Goal: Complete application form

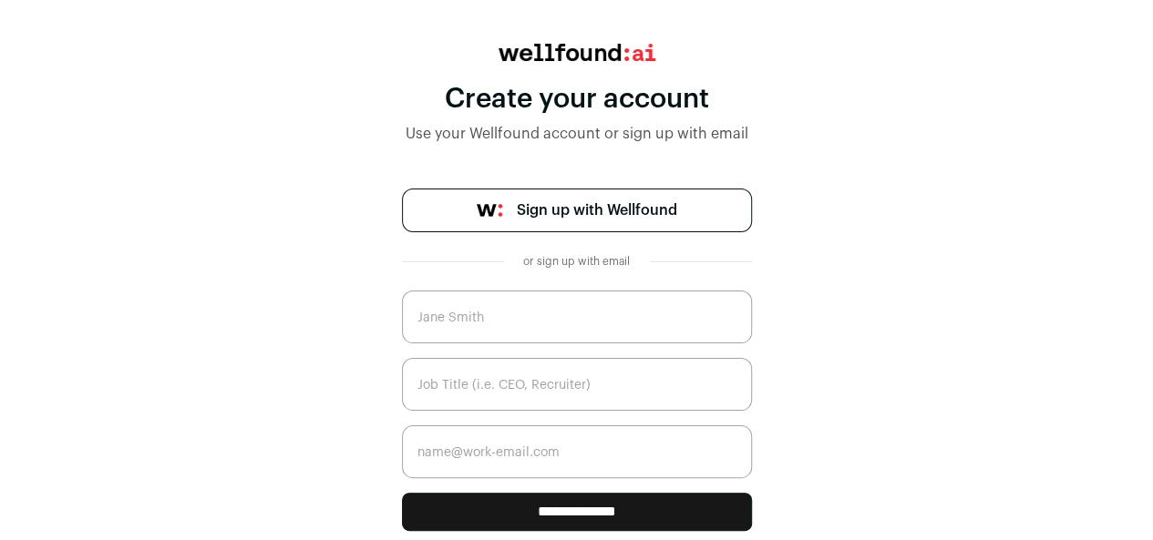
scroll to position [134, 0]
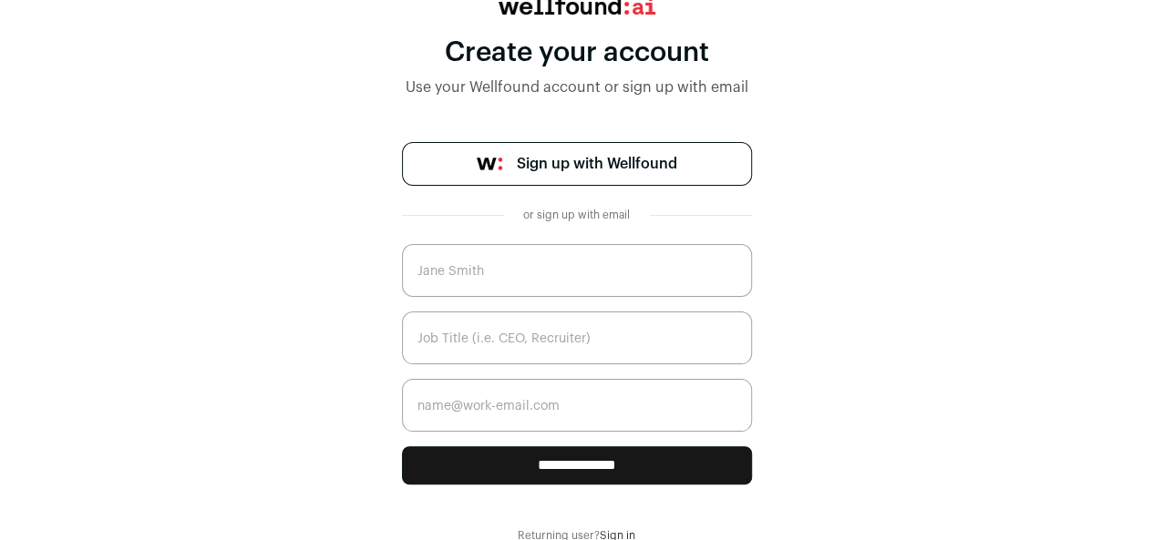
click at [458, 270] on input "text" at bounding box center [577, 270] width 350 height 53
click at [523, 269] on input "text" at bounding box center [577, 270] width 350 height 53
type input "imran"
click at [506, 349] on input "text" at bounding box center [577, 338] width 350 height 53
click at [499, 338] on input "Business Anlyst" at bounding box center [577, 338] width 350 height 53
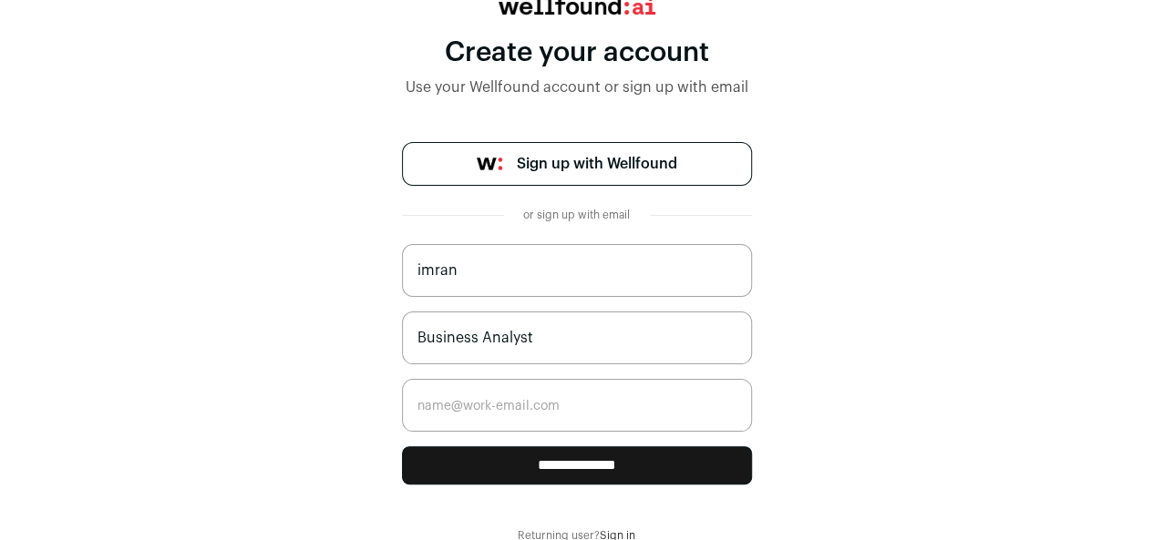
type input "Business Analyst"
click at [540, 406] on input "email" at bounding box center [577, 405] width 350 height 53
drag, startPoint x: 511, startPoint y: 407, endPoint x: 521, endPoint y: 407, distance: 10.0
click at [513, 407] on input "imran@royalit.com" at bounding box center [577, 405] width 350 height 53
type input "imran@royalitConsulting.com"
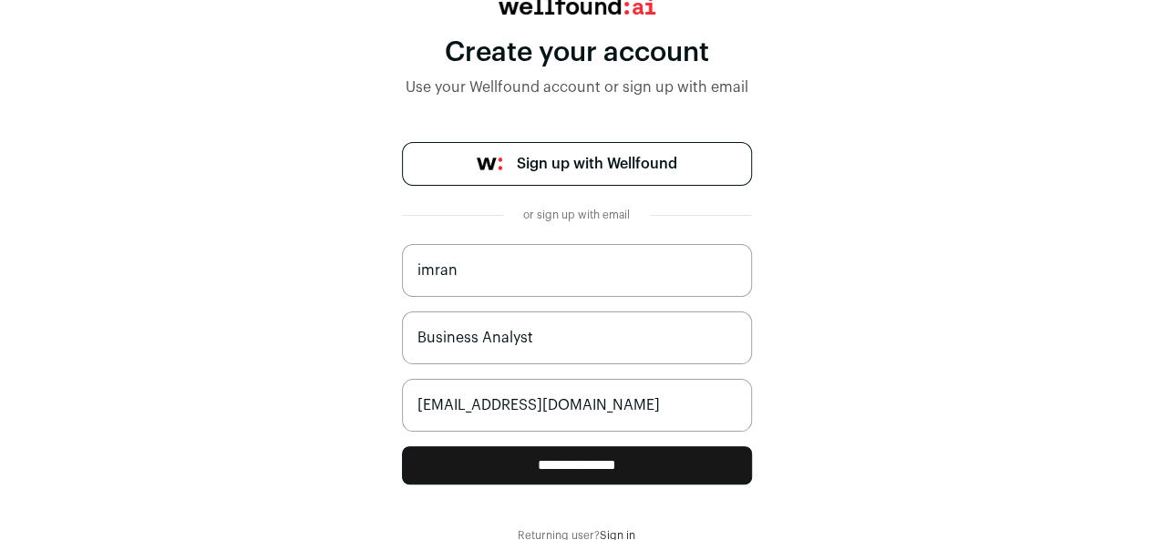
click at [565, 460] on input "**********" at bounding box center [577, 466] width 350 height 38
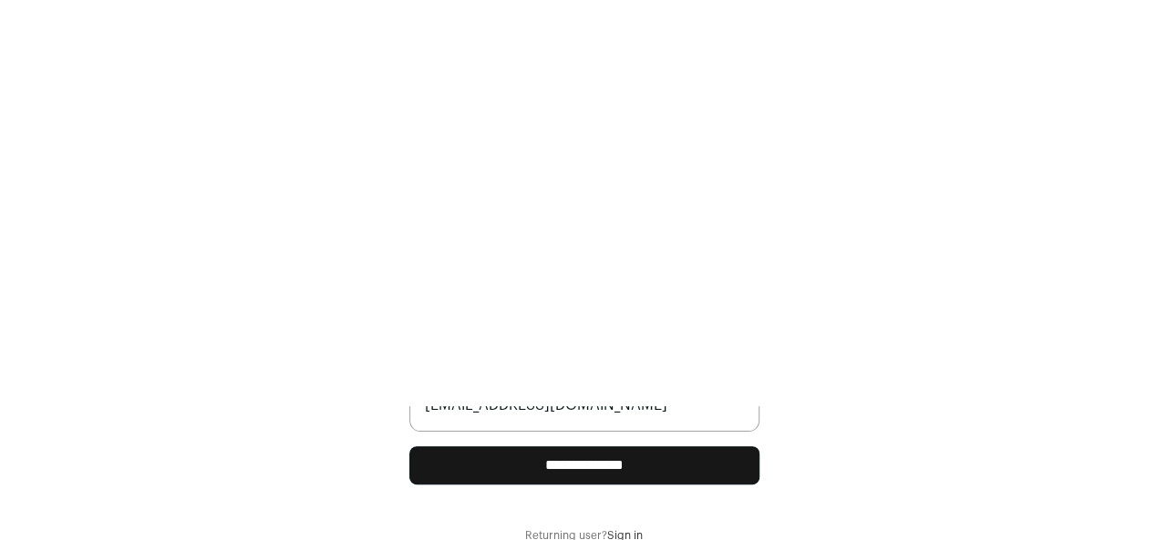
scroll to position [0, 0]
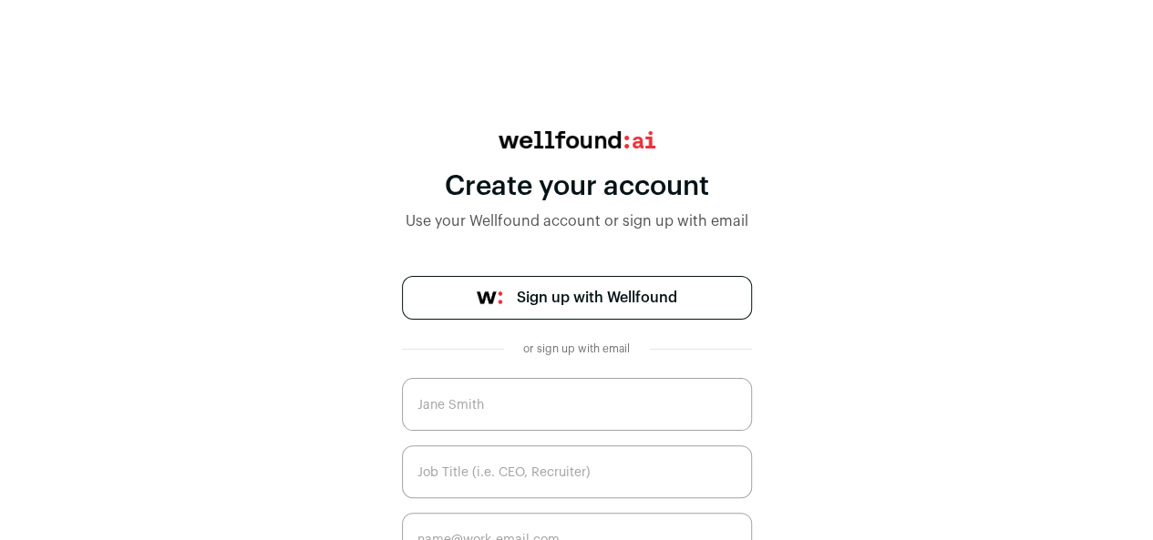
scroll to position [134, 0]
